Goal: Task Accomplishment & Management: Manage account settings

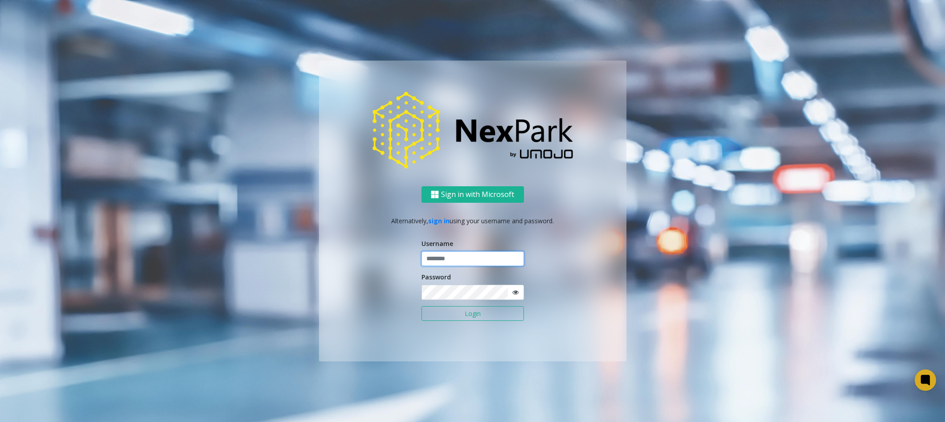
drag, startPoint x: 0, startPoint y: 0, endPoint x: 472, endPoint y: 261, distance: 539.1
click at [472, 261] on input "text" at bounding box center [473, 258] width 102 height 15
type input "********"
click at [917, 119] on ng-component "Sign in with Microsoft Alternatively, sign in using your username and password.…" at bounding box center [472, 211] width 945 height 422
click at [447, 315] on button "Login" at bounding box center [473, 313] width 102 height 15
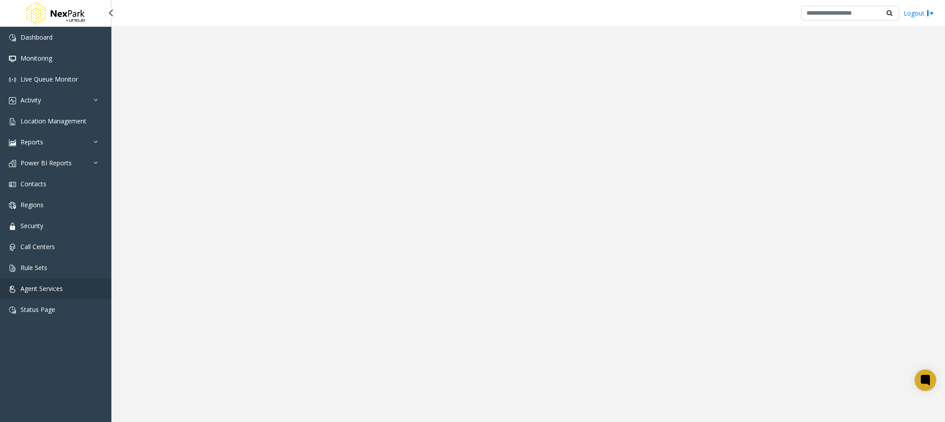
click at [33, 288] on span "Agent Services" at bounding box center [41, 288] width 42 height 8
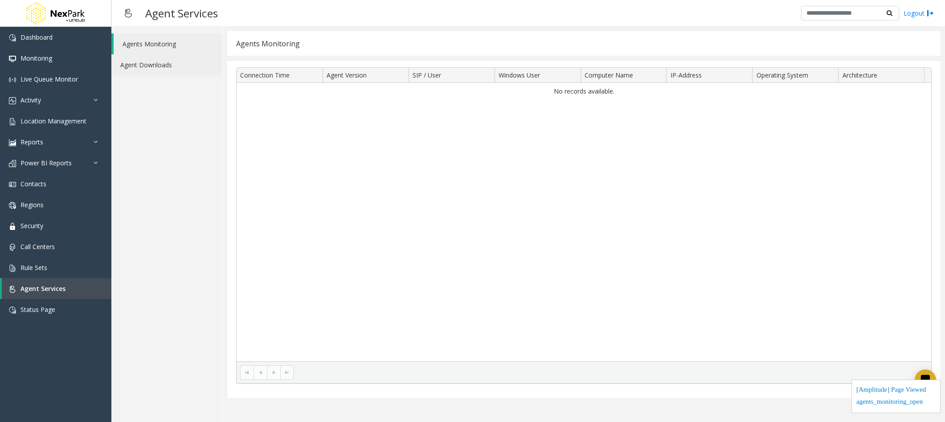
click at [145, 73] on link "Agent Downloads" at bounding box center [166, 64] width 111 height 21
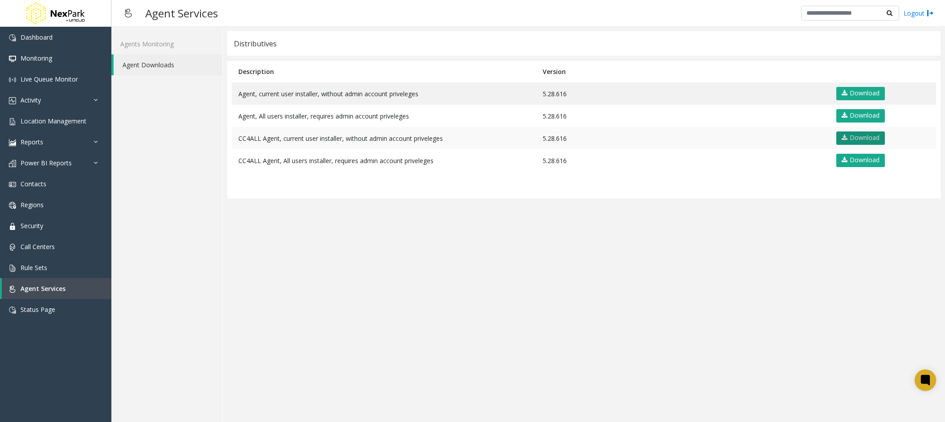
click at [873, 139] on link "Download" at bounding box center [860, 137] width 49 height 13
click at [837, 320] on app-distributives "Distributives Description Version Agent, current user installer, without admin …" at bounding box center [583, 224] width 713 height 386
click at [61, 118] on span "Location Management" at bounding box center [53, 121] width 66 height 8
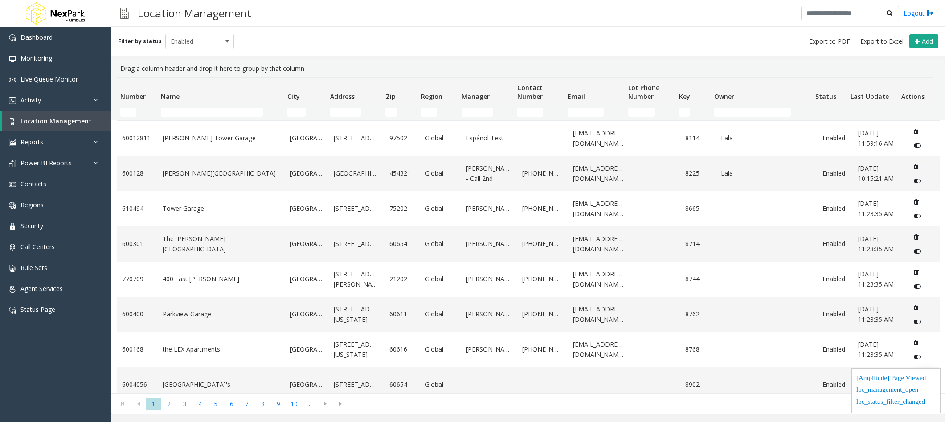
click at [206, 141] on link "LeVeque Tower Garage" at bounding box center [221, 138] width 117 height 10
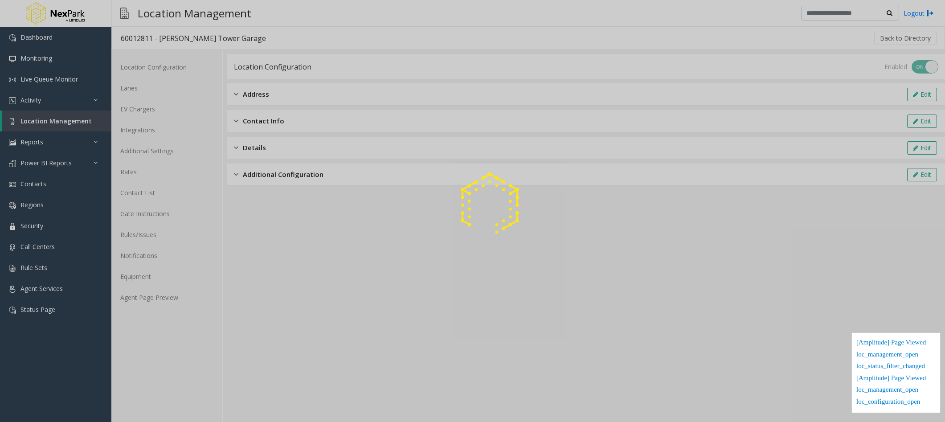
click at [154, 133] on div at bounding box center [472, 211] width 945 height 422
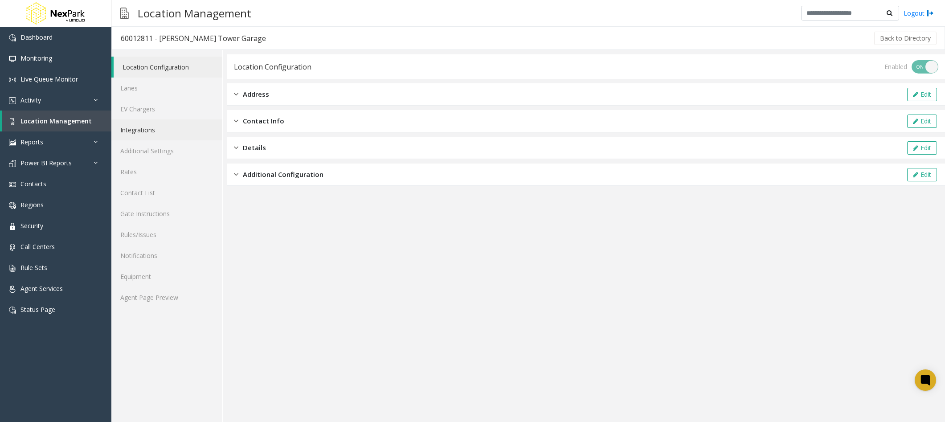
click at [154, 133] on link "Integrations" at bounding box center [166, 129] width 111 height 21
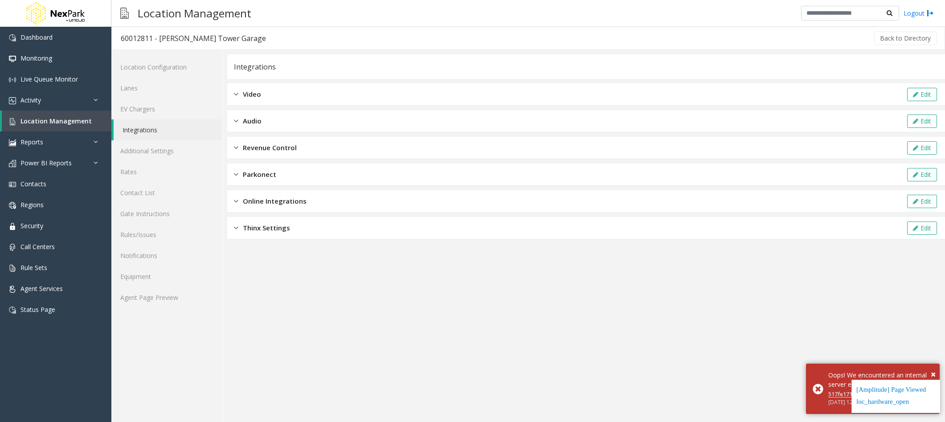
click at [287, 175] on div "Parkonect Edit" at bounding box center [586, 175] width 718 height 22
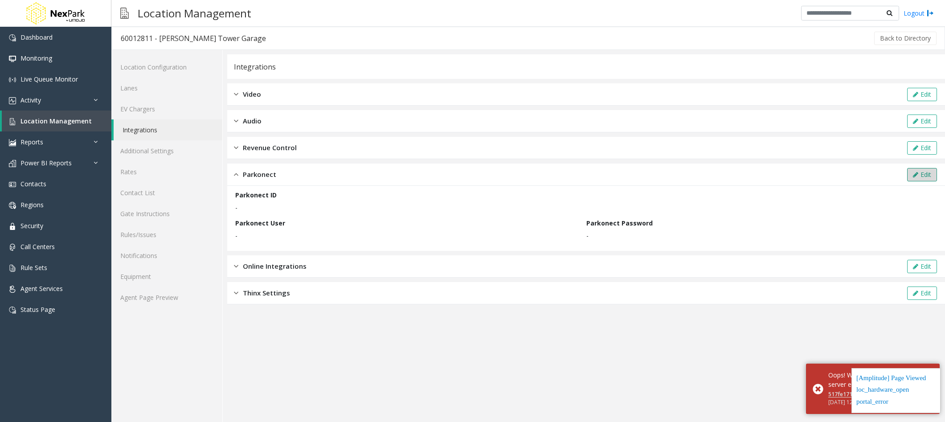
click at [921, 176] on button "Edit" at bounding box center [922, 174] width 30 height 13
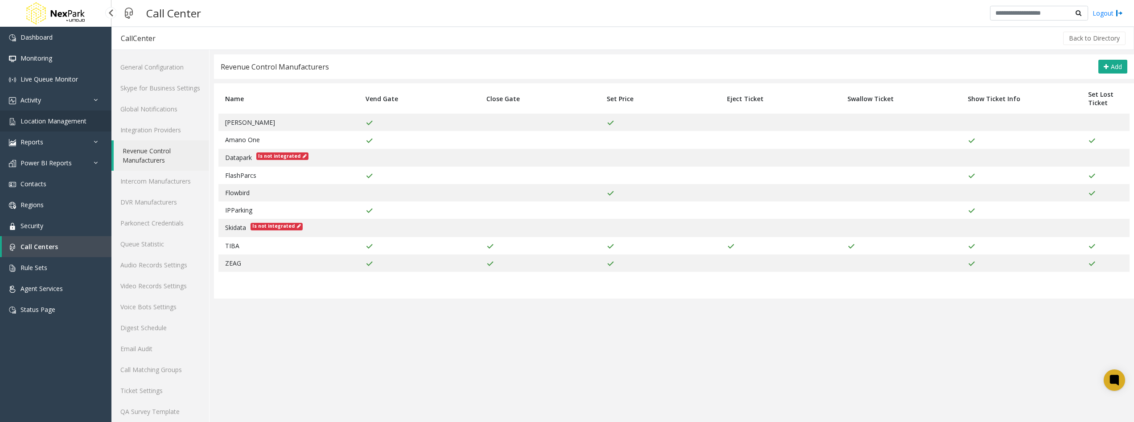
click at [70, 120] on span "Location Management" at bounding box center [53, 121] width 66 height 8
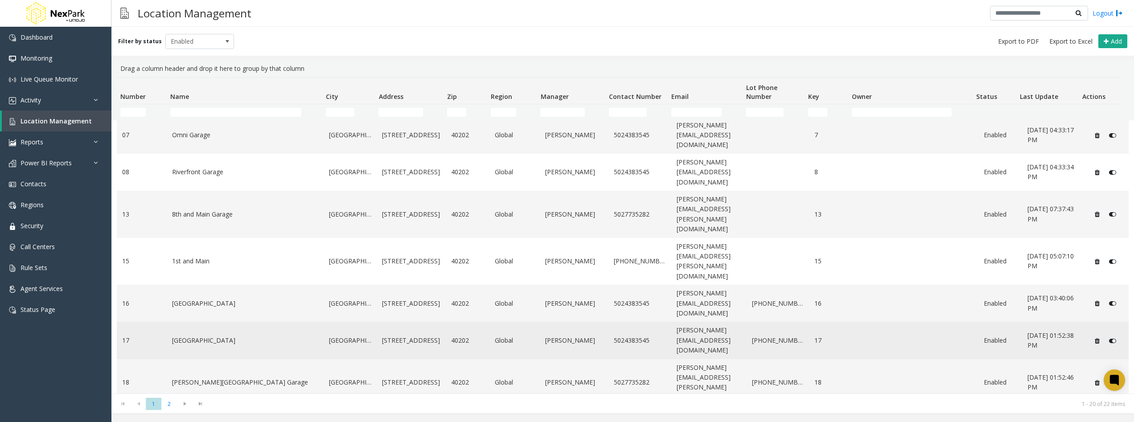
scroll to position [270, 0]
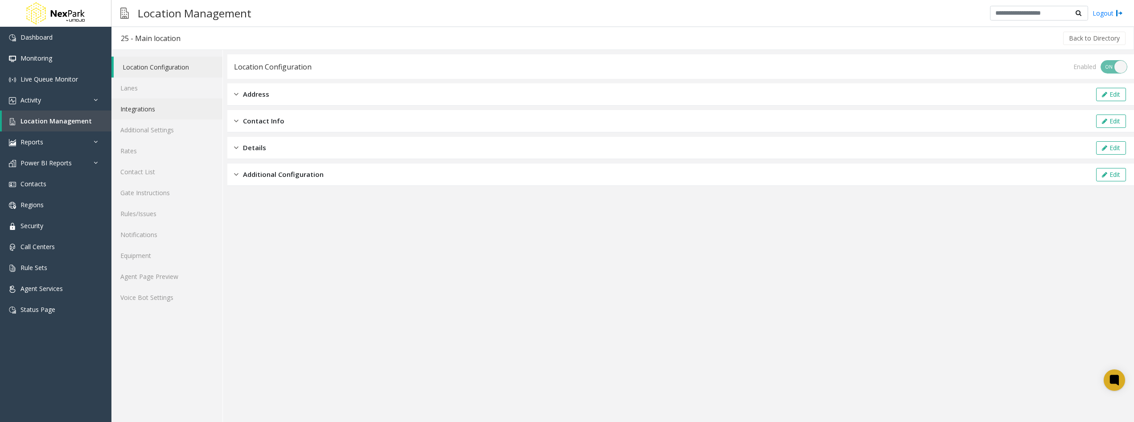
click at [176, 115] on link "Integrations" at bounding box center [166, 108] width 111 height 21
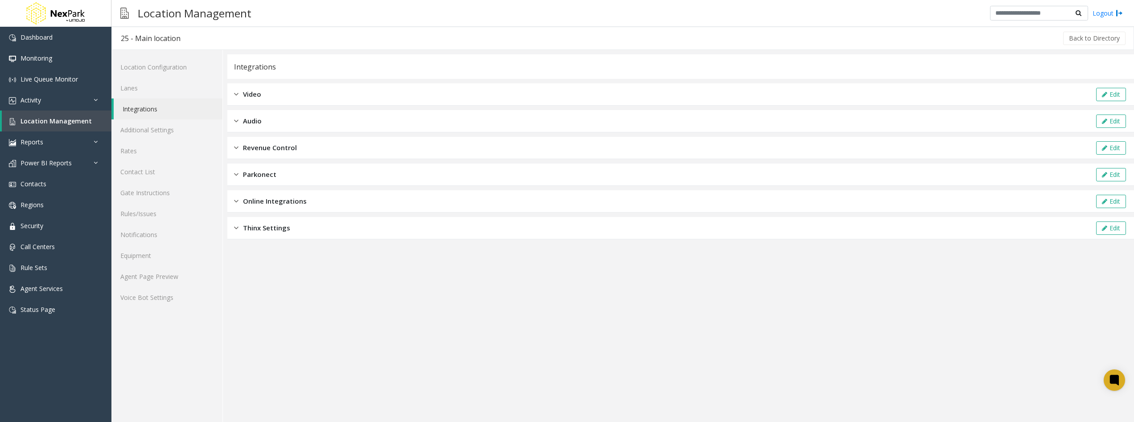
click at [304, 174] on div "Parkonect Edit" at bounding box center [680, 175] width 906 height 22
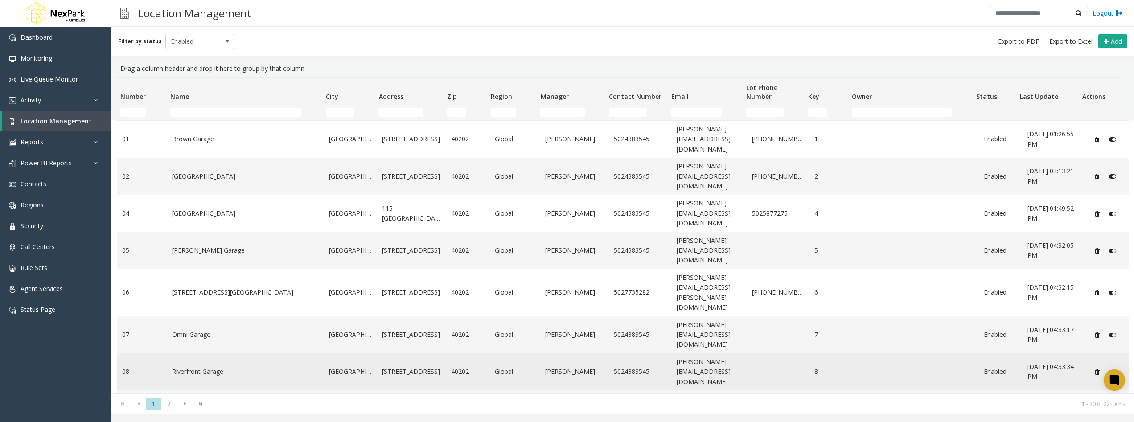
click at [207, 353] on td "Riverfront Garage" at bounding box center [245, 371] width 156 height 37
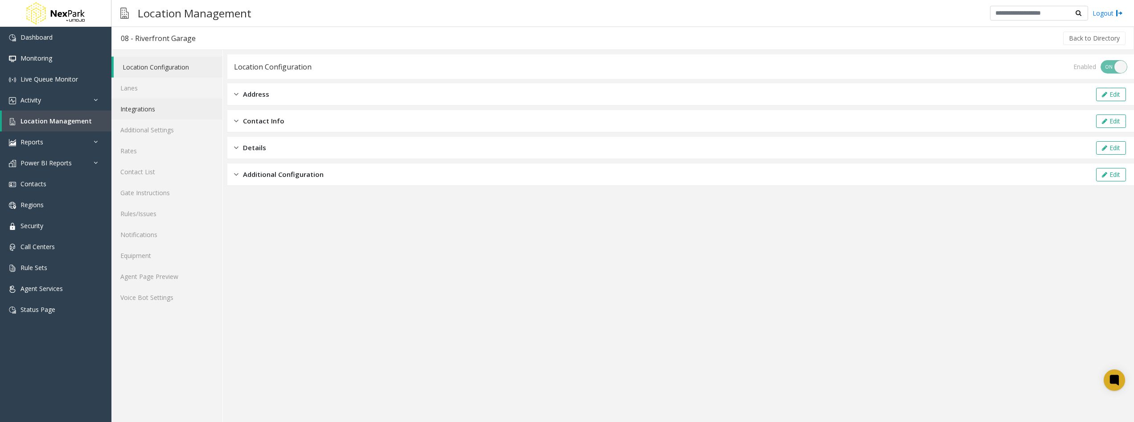
click at [157, 108] on link "Integrations" at bounding box center [166, 108] width 111 height 21
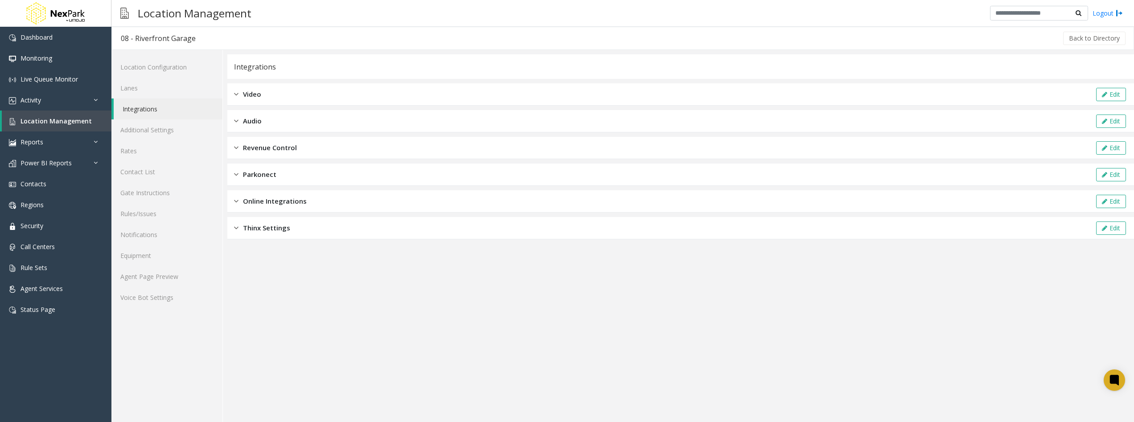
click at [297, 156] on div "Revenue Control Edit" at bounding box center [680, 148] width 906 height 22
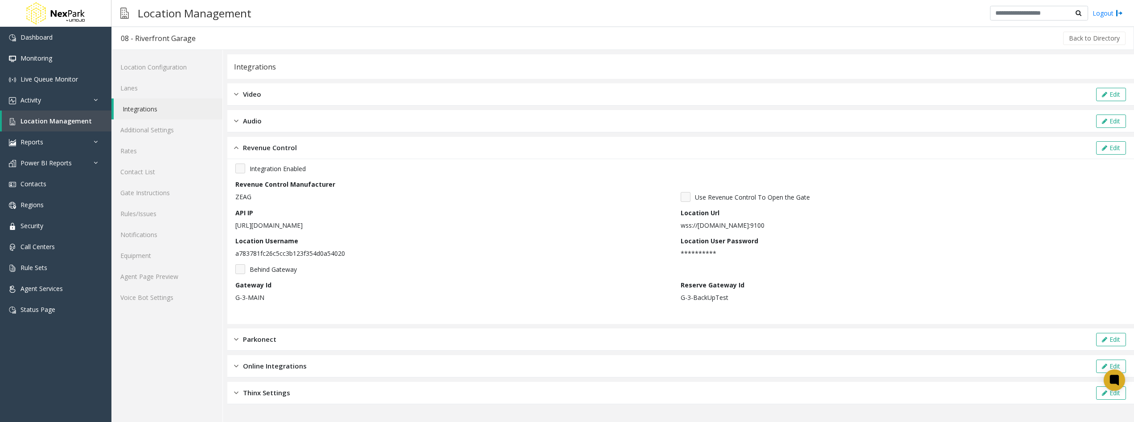
click at [292, 344] on div "Parkonect Edit" at bounding box center [680, 339] width 906 height 22
click at [903, 212] on div "Location Url wss://north.parclouisville.com:9100" at bounding box center [902, 219] width 445 height 22
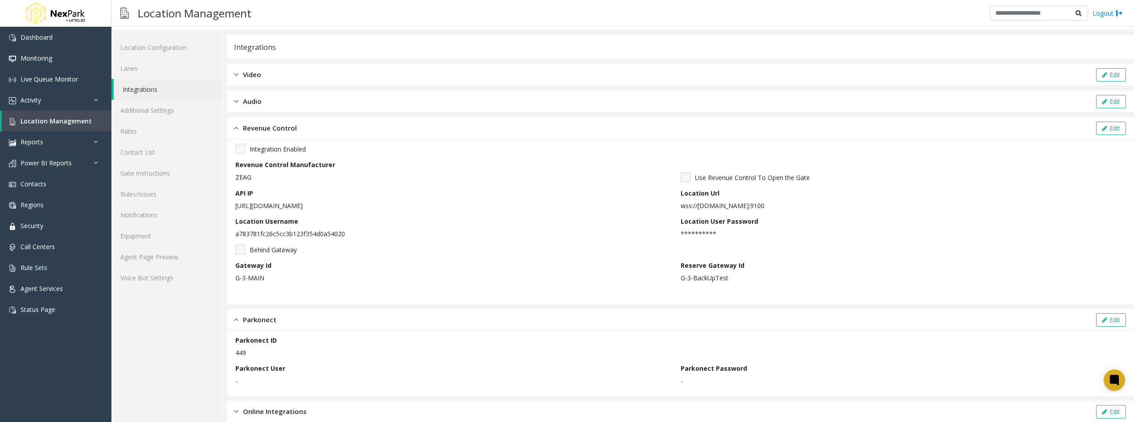
scroll to position [45, 0]
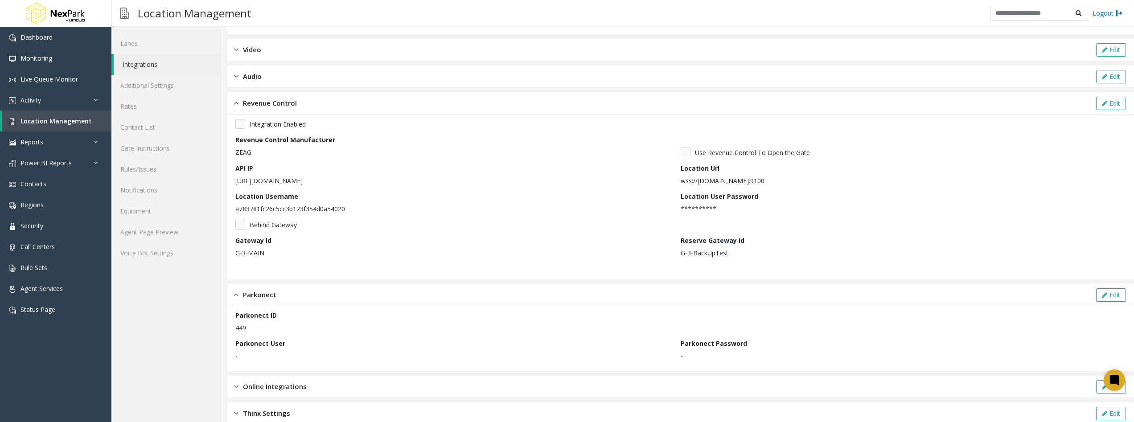
click at [857, 20] on div "Location Management Logout" at bounding box center [622, 13] width 1022 height 27
